Goal: Transaction & Acquisition: Book appointment/travel/reservation

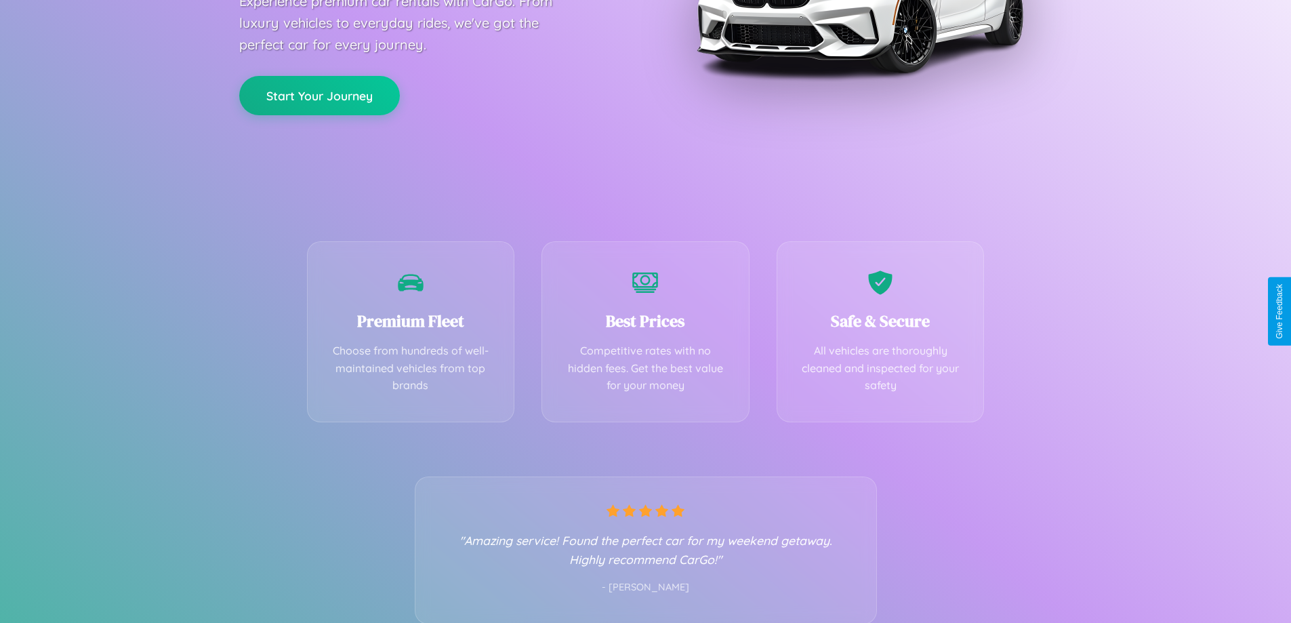
scroll to position [267, 0]
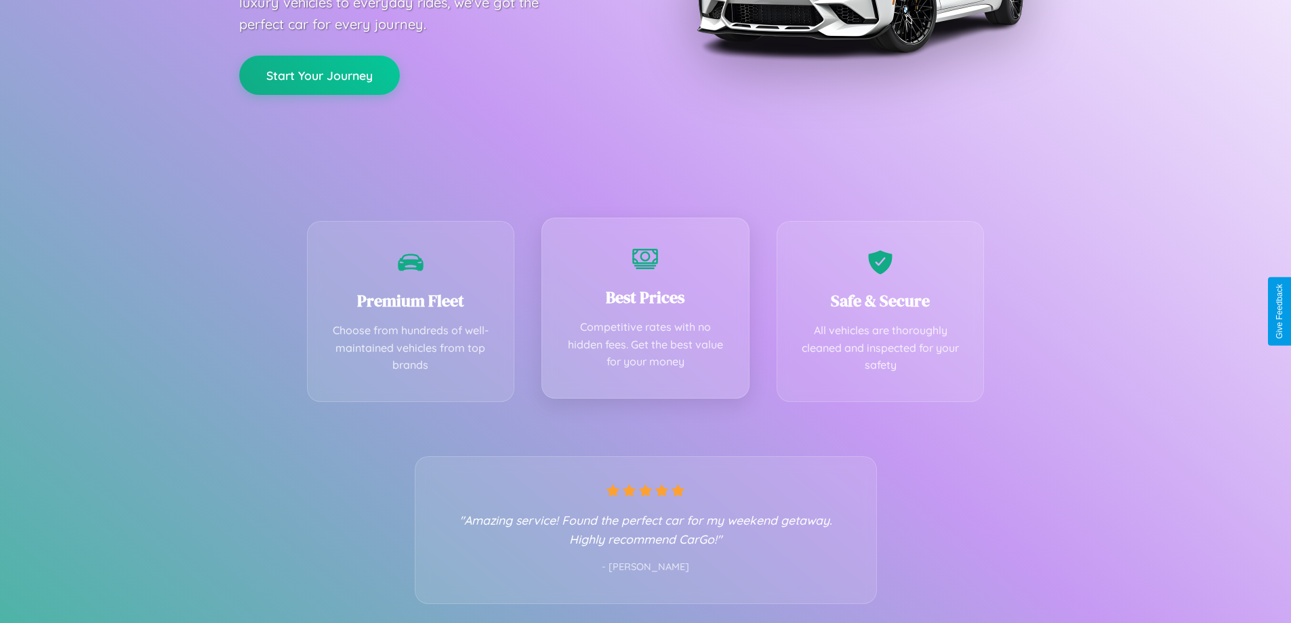
click at [645, 311] on div "Best Prices Competitive rates with no hidden fees. Get the best value for your …" at bounding box center [646, 308] width 208 height 181
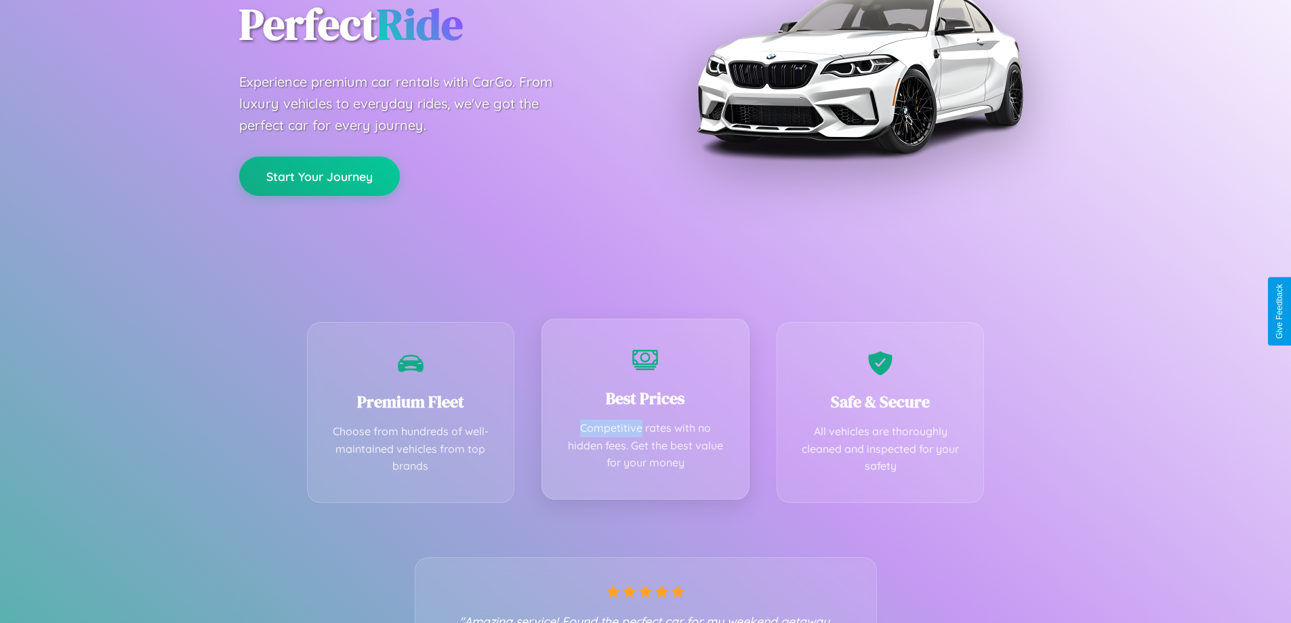
scroll to position [0, 0]
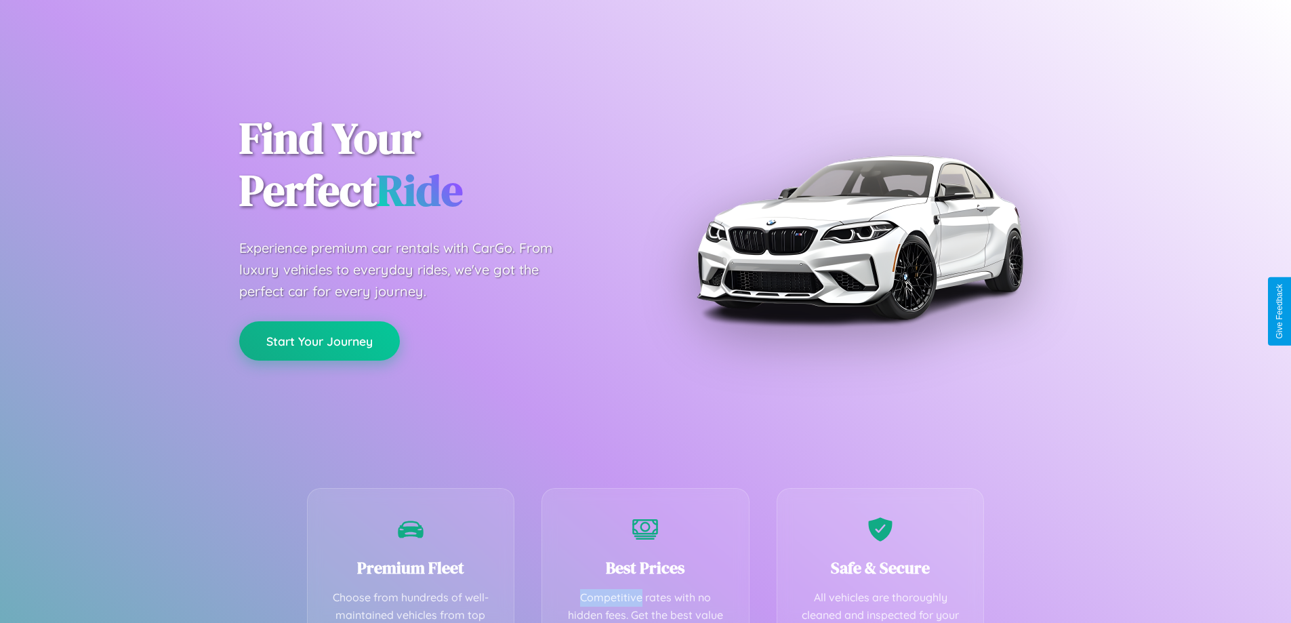
click at [319, 342] on button "Start Your Journey" at bounding box center [319, 340] width 161 height 39
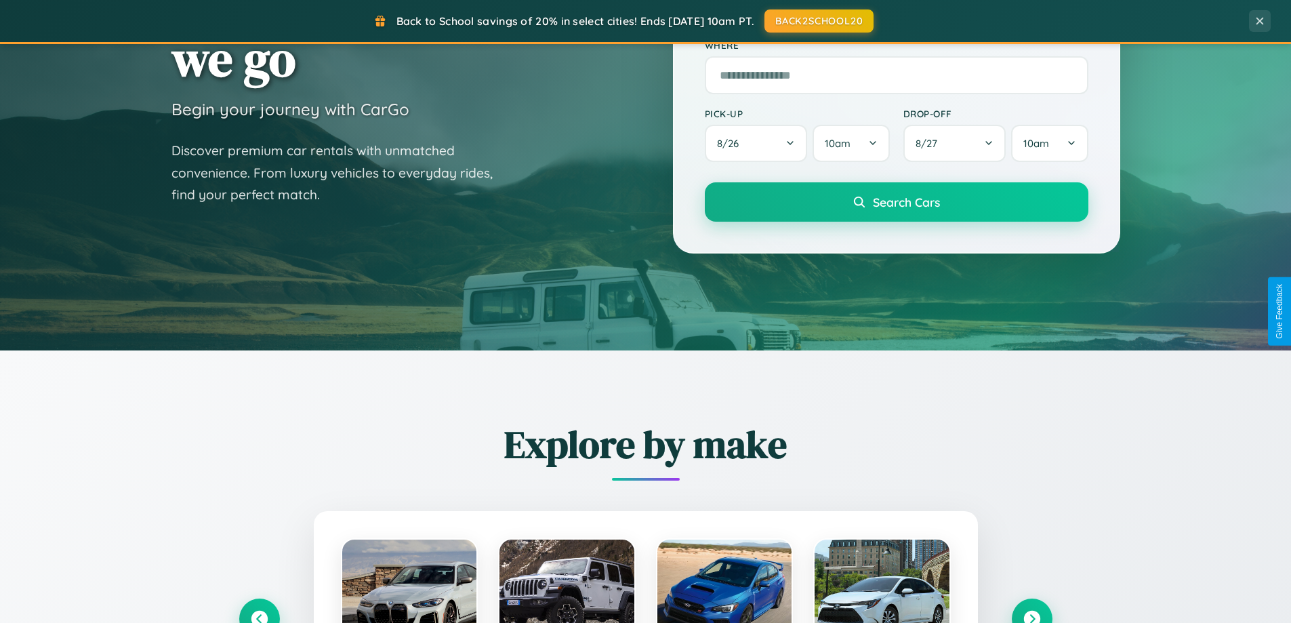
scroll to position [933, 0]
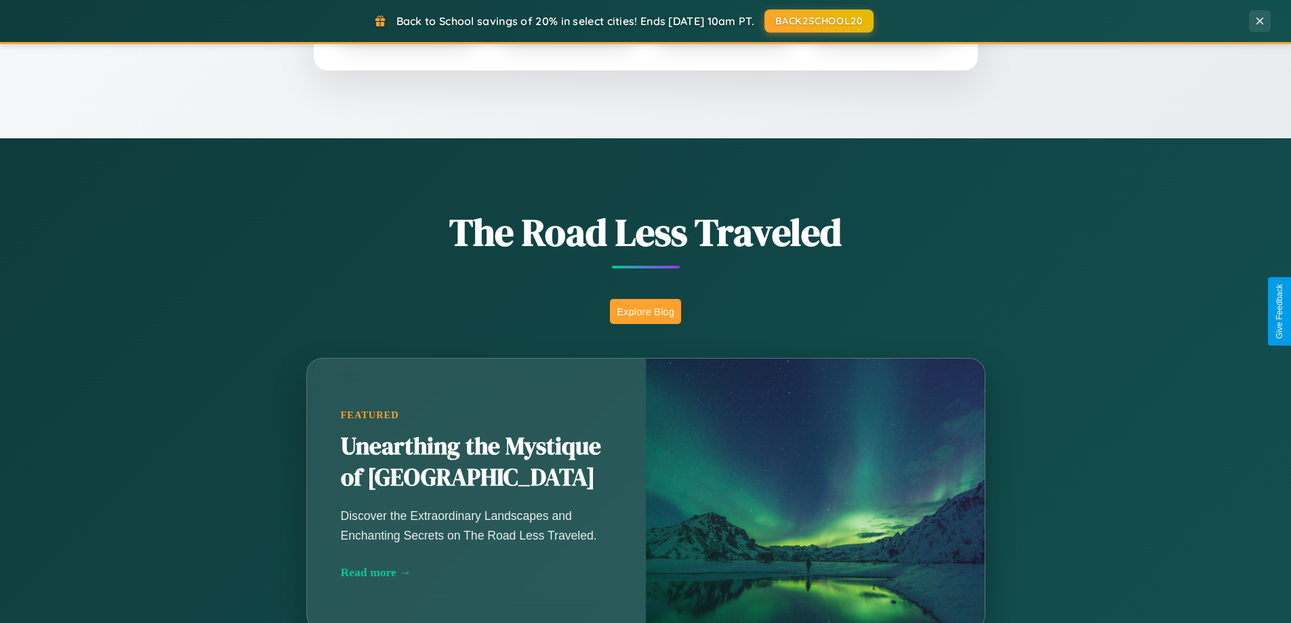
click at [645, 311] on button "Explore Blog" at bounding box center [645, 311] width 71 height 25
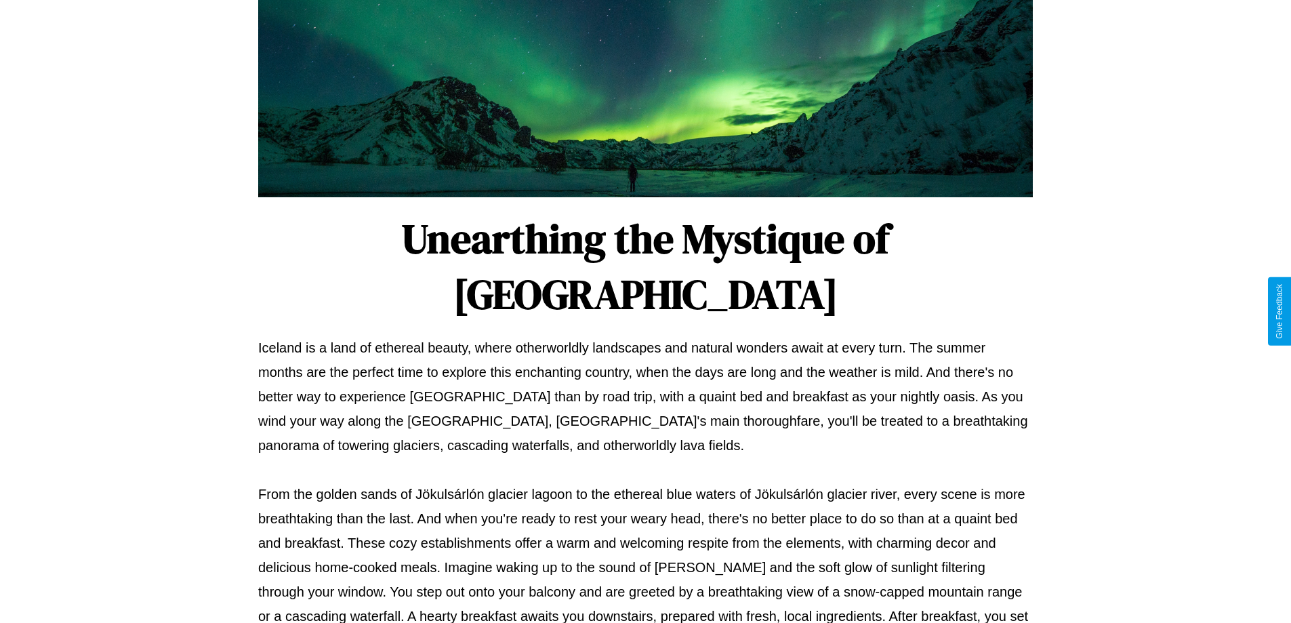
scroll to position [439, 0]
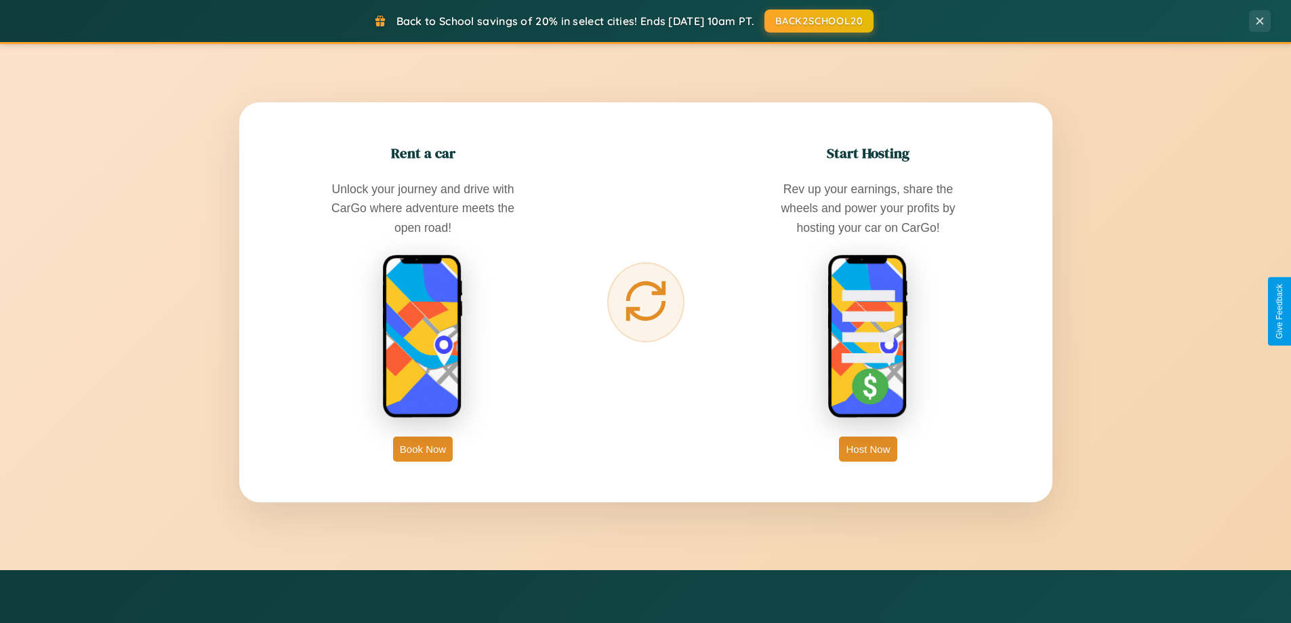
scroll to position [2178, 0]
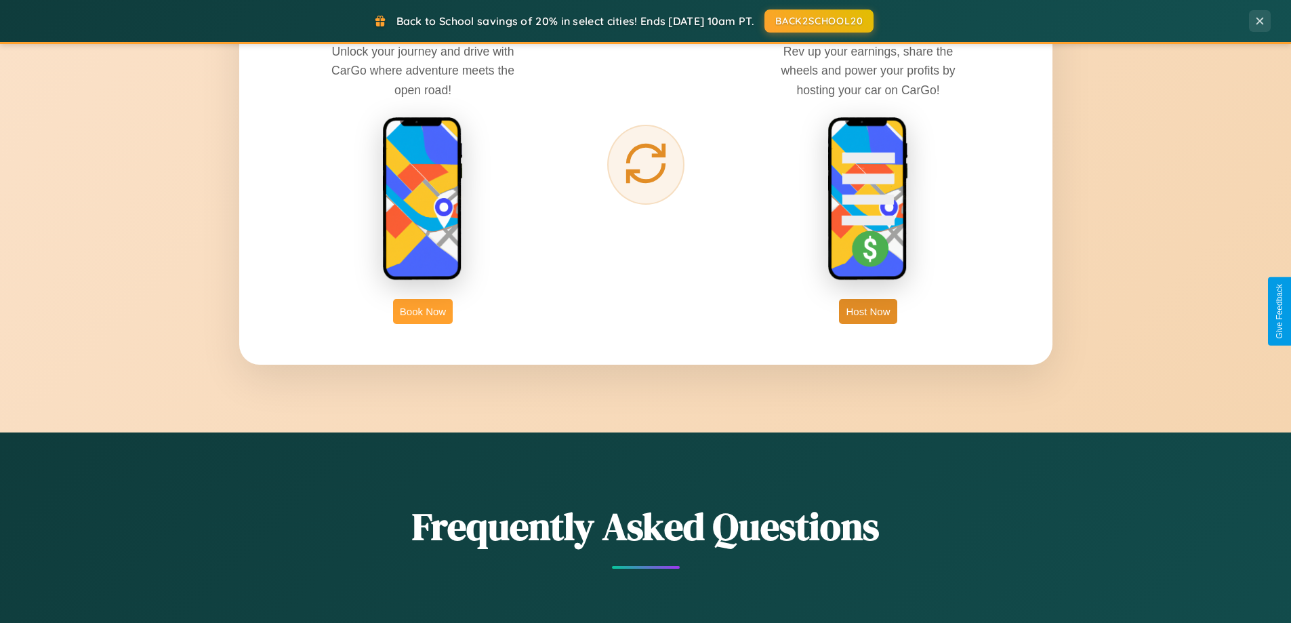
click at [423, 311] on button "Book Now" at bounding box center [423, 311] width 60 height 25
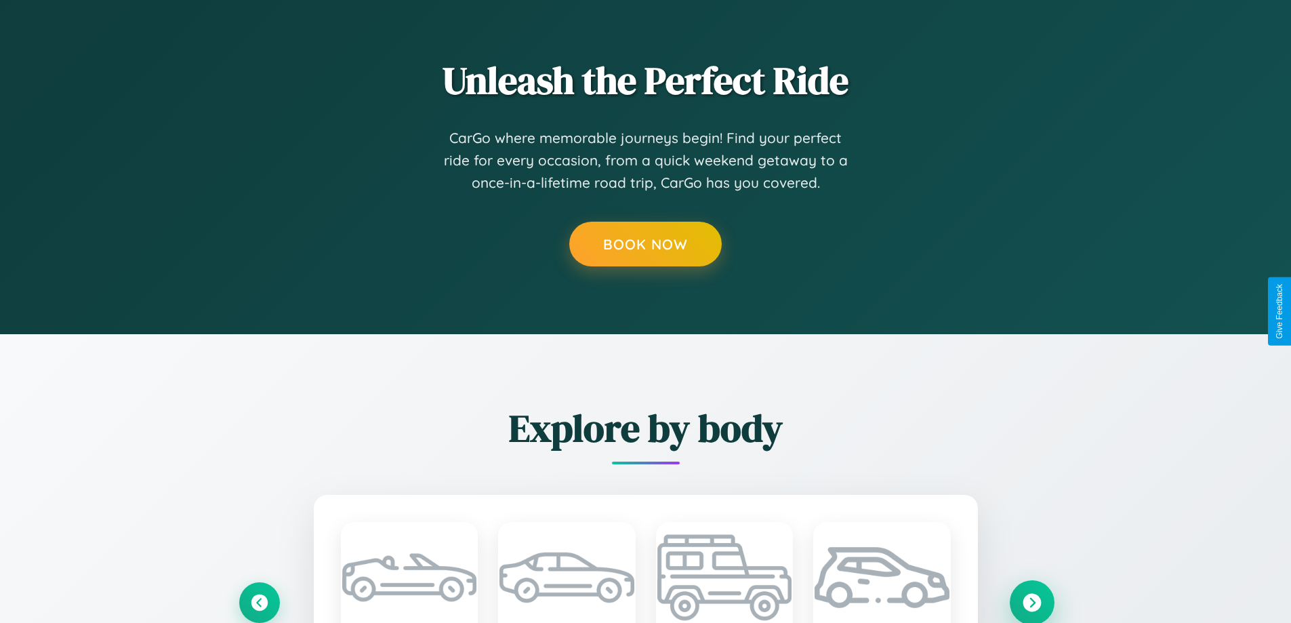
click at [1032, 603] on icon at bounding box center [1032, 602] width 18 height 18
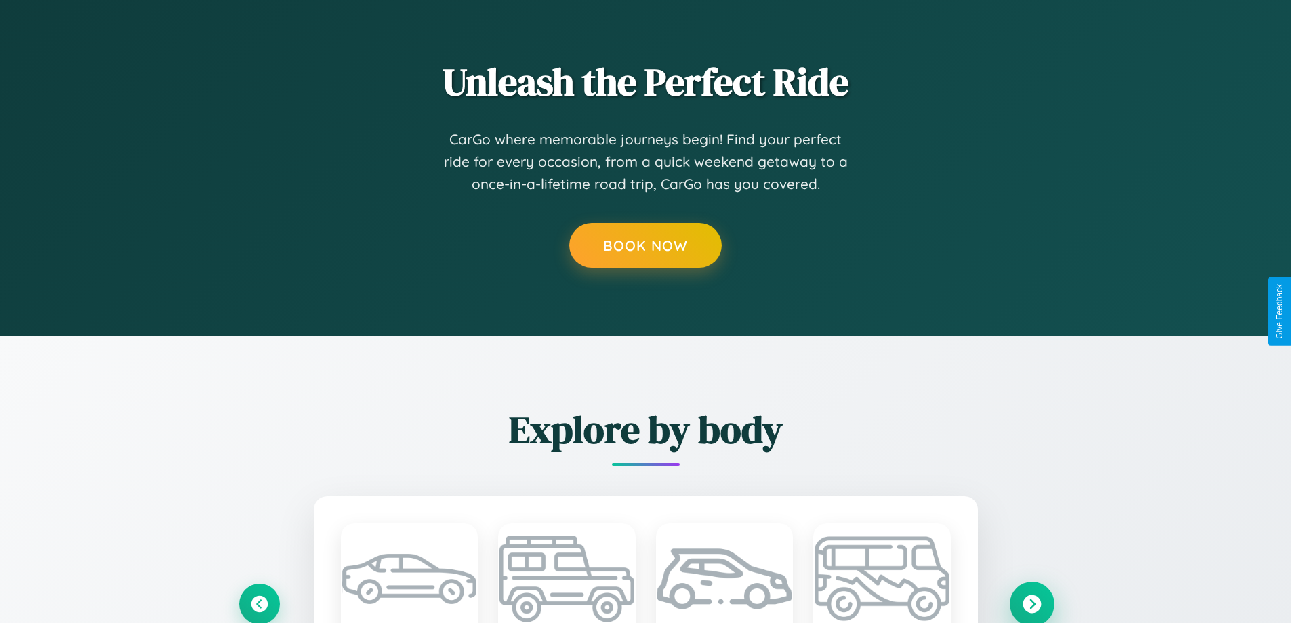
scroll to position [0, 43]
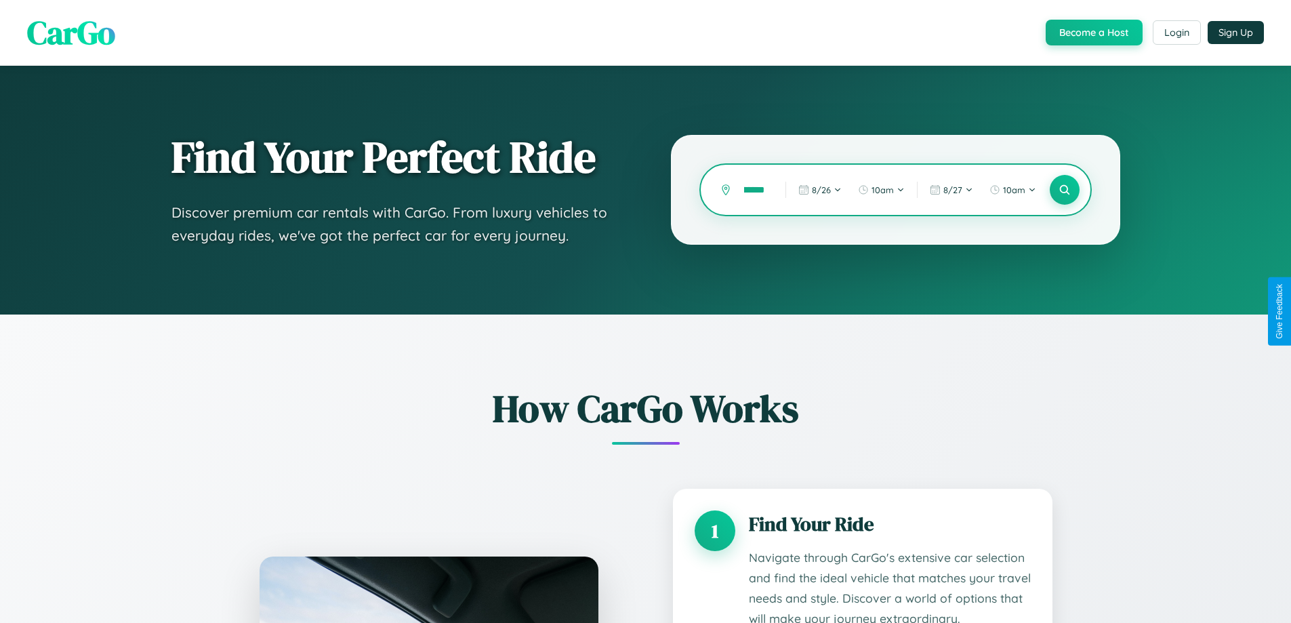
type input "**********"
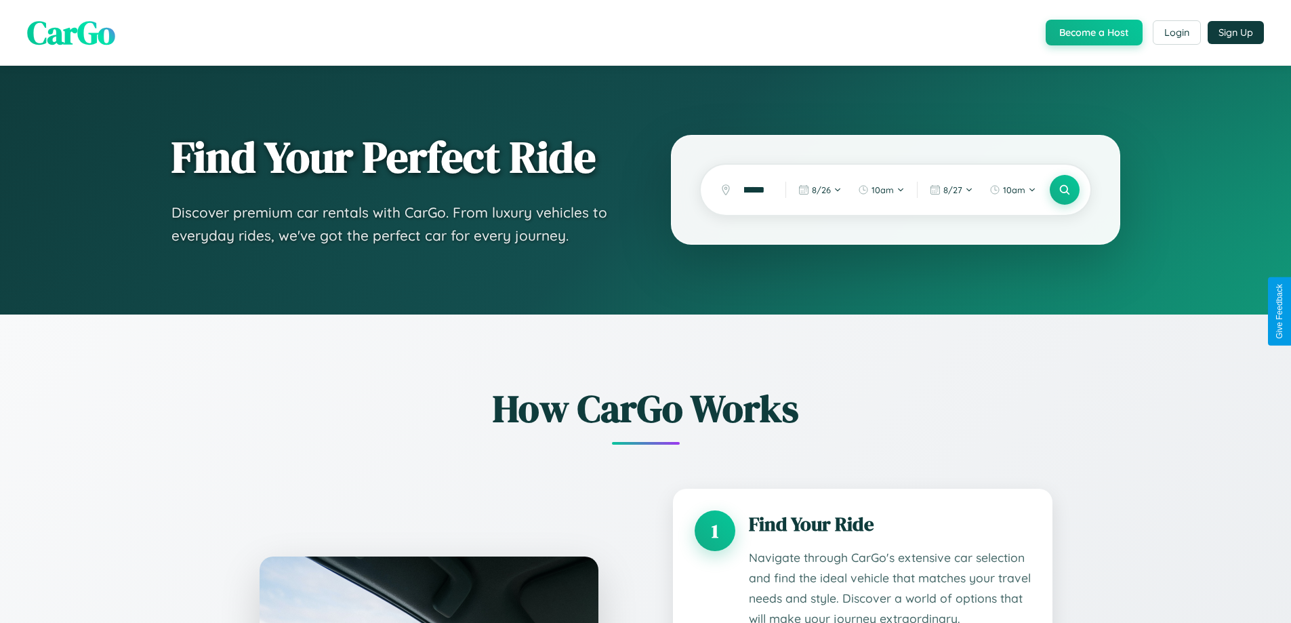
scroll to position [1130, 0]
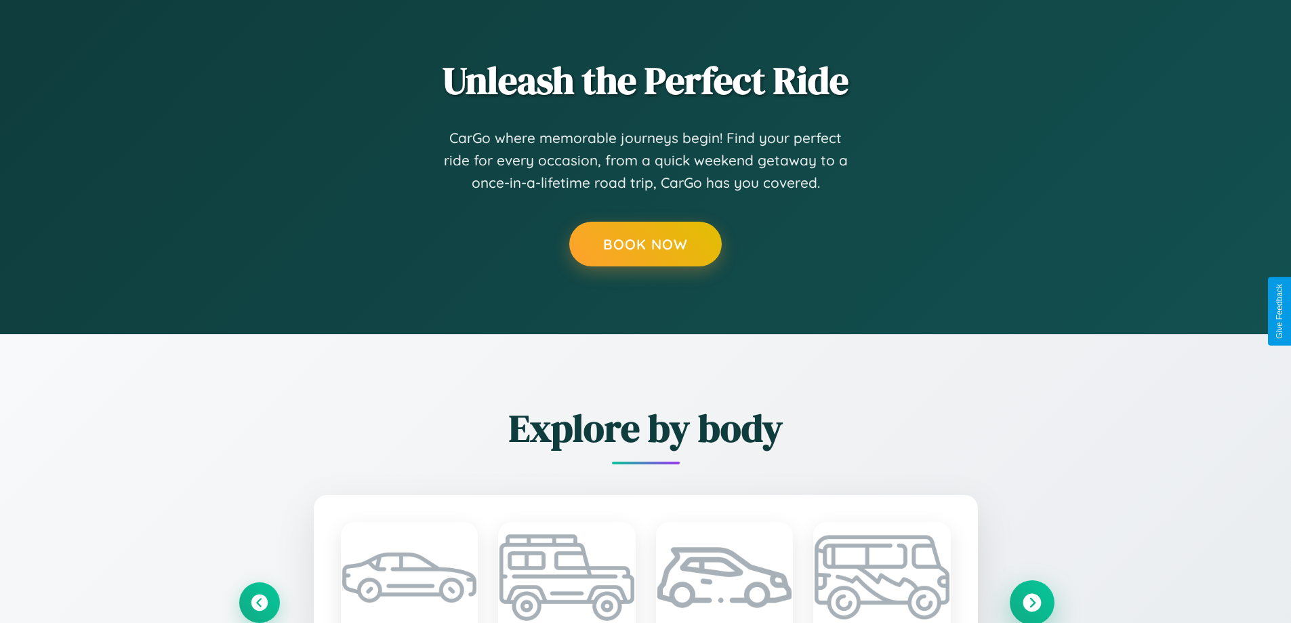
click at [1032, 602] on icon at bounding box center [1032, 602] width 18 height 18
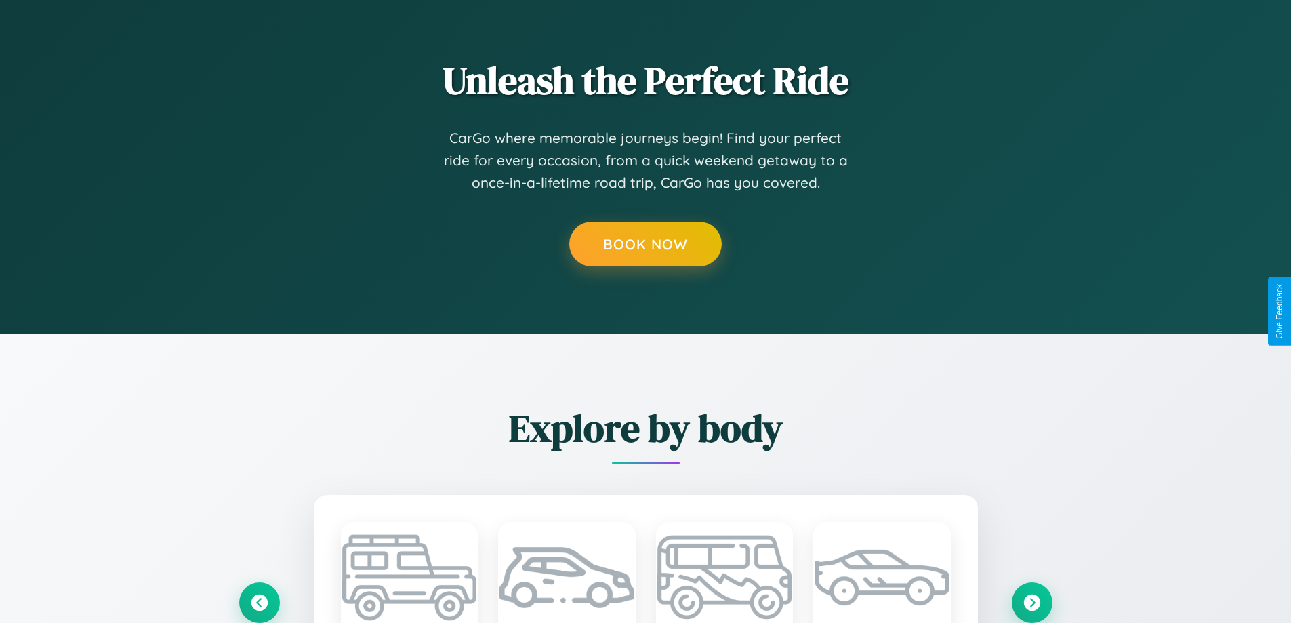
scroll to position [0, 0]
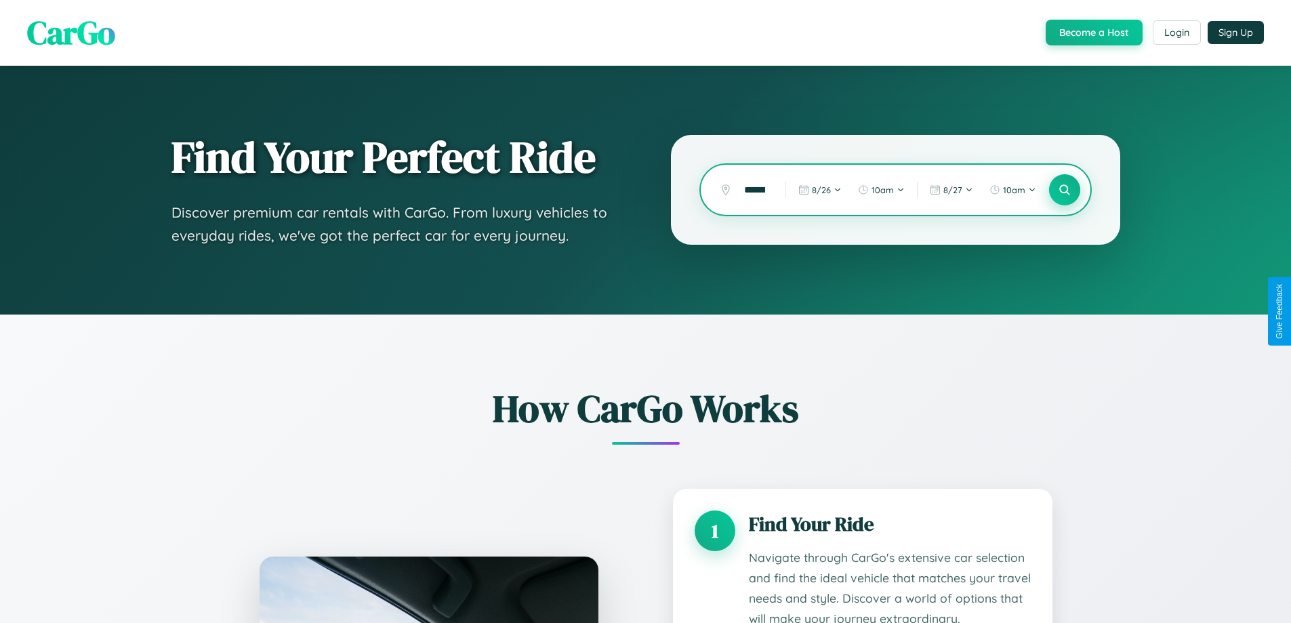
click at [1064, 190] on icon at bounding box center [1064, 190] width 13 height 13
